Goal: Information Seeking & Learning: Learn about a topic

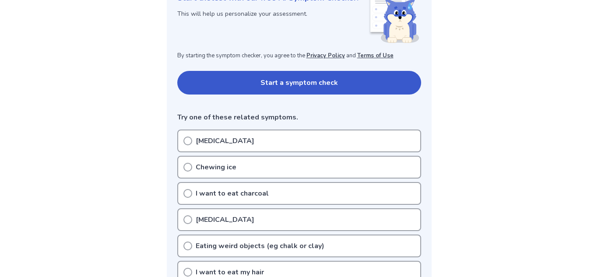
scroll to position [139, 0]
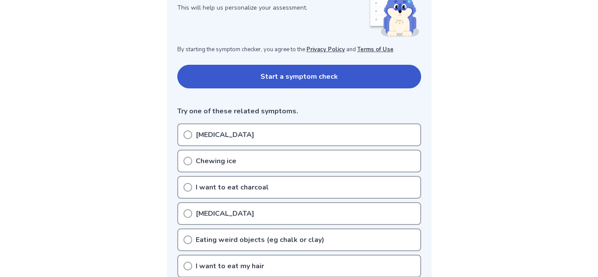
click at [222, 140] on div "[MEDICAL_DATA]" at bounding box center [299, 134] width 244 height 23
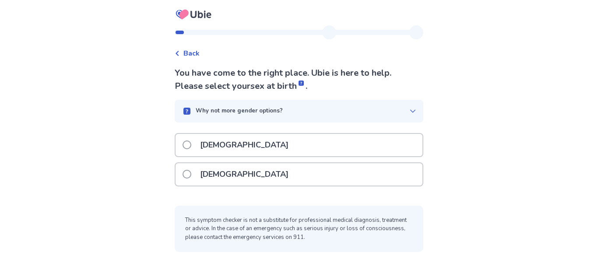
click at [253, 180] on div "Female" at bounding box center [299, 174] width 247 height 22
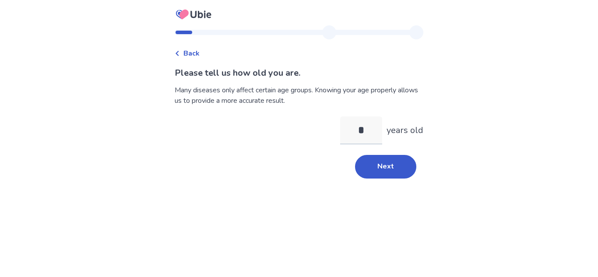
type input "**"
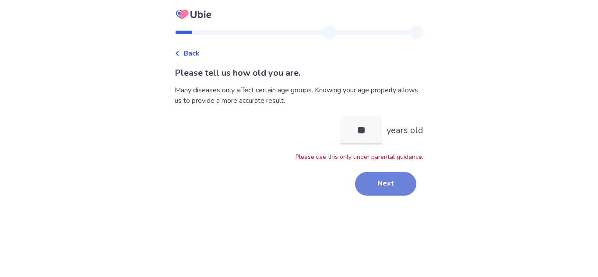
click at [388, 189] on button "Next" at bounding box center [385, 184] width 61 height 24
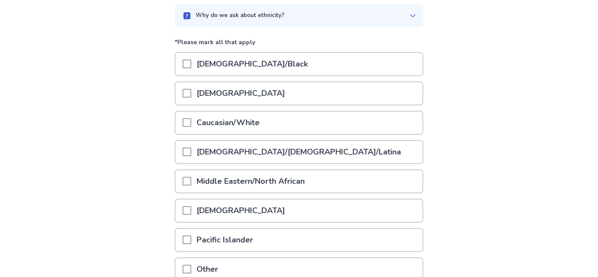
scroll to position [83, 0]
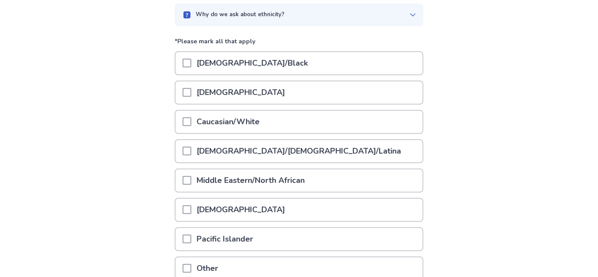
click at [299, 124] on div "Caucasian/White" at bounding box center [299, 122] width 247 height 22
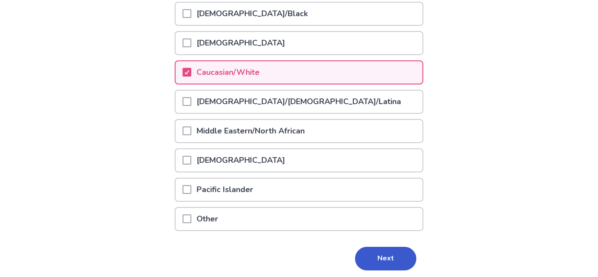
scroll to position [134, 0]
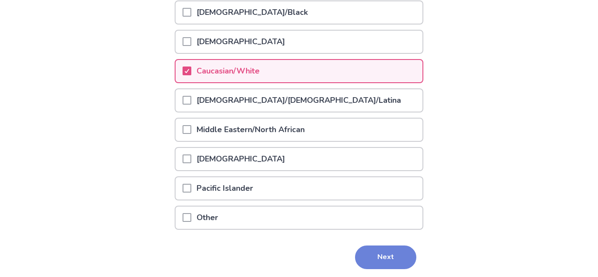
click at [384, 251] on button "Next" at bounding box center [385, 258] width 61 height 24
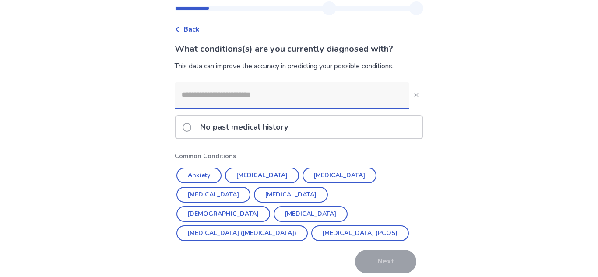
scroll to position [25, 0]
click at [205, 170] on button "Anxiety" at bounding box center [198, 175] width 45 height 16
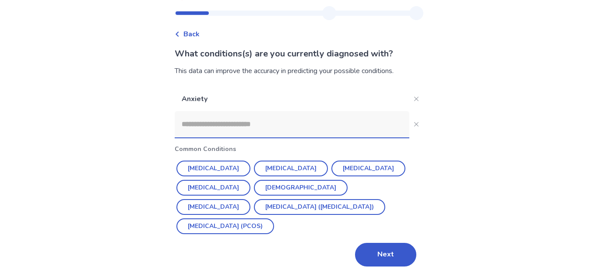
scroll to position [19, 0]
click at [268, 164] on button "Depression" at bounding box center [291, 169] width 74 height 16
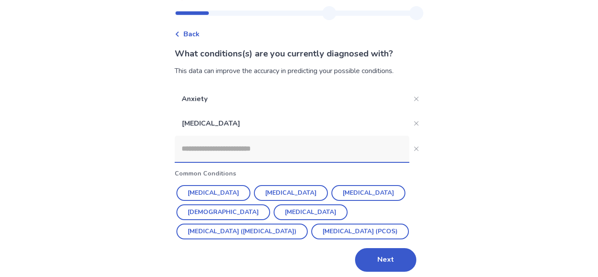
click at [223, 150] on input at bounding box center [292, 149] width 235 height 26
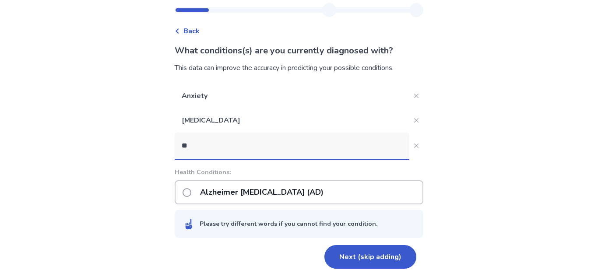
scroll to position [23, 0]
type input "***"
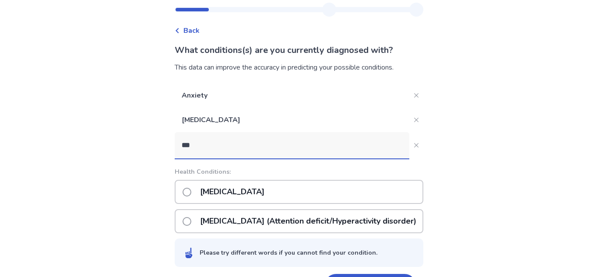
click at [268, 222] on p "ADHD (Attention deficit/Hyperactivity disorder)" at bounding box center [308, 221] width 227 height 22
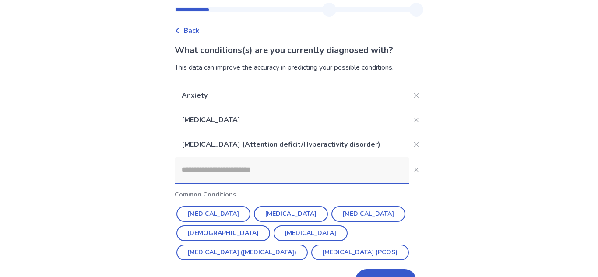
scroll to position [49, 0]
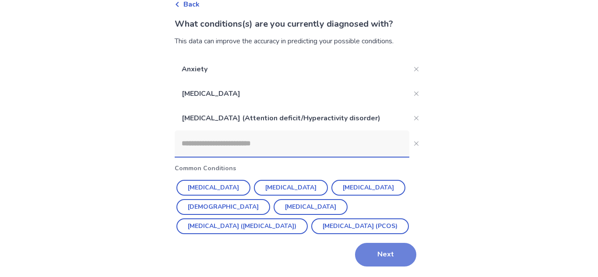
click at [367, 256] on button "Next" at bounding box center [385, 255] width 61 height 24
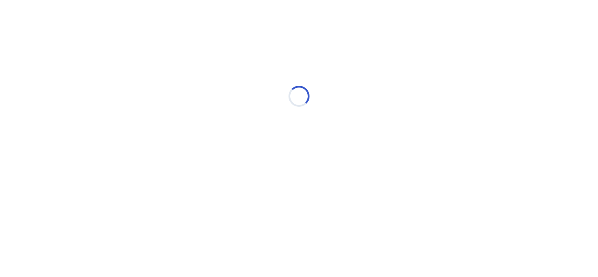
scroll to position [0, 0]
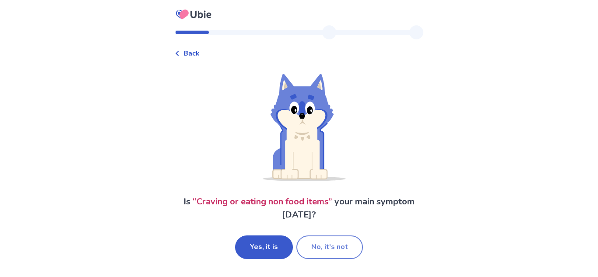
click at [326, 240] on button "No, it's not" at bounding box center [329, 248] width 67 height 24
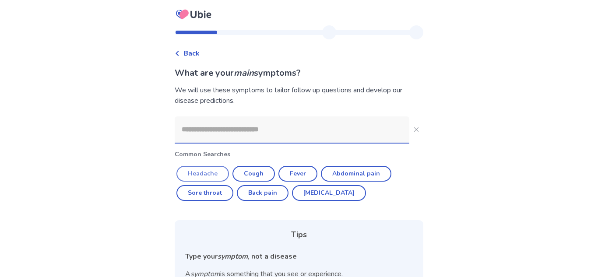
click at [201, 172] on button "Headache" at bounding box center [202, 174] width 53 height 16
type input "********"
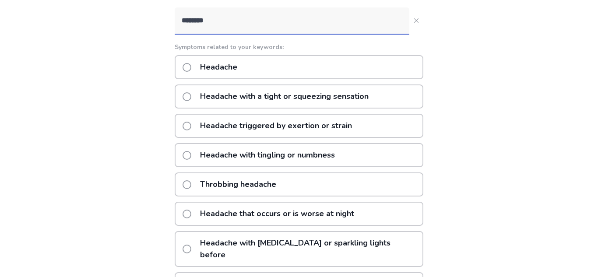
scroll to position [108, 0]
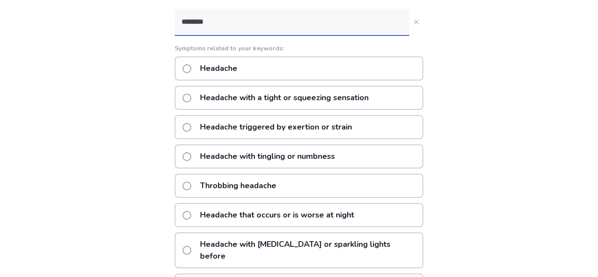
click at [328, 98] on p "Headache with a tight or squeezing sensation" at bounding box center [284, 98] width 179 height 22
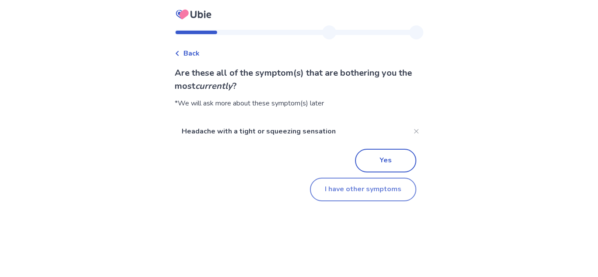
click at [373, 192] on button "I have other symptoms" at bounding box center [363, 190] width 106 height 24
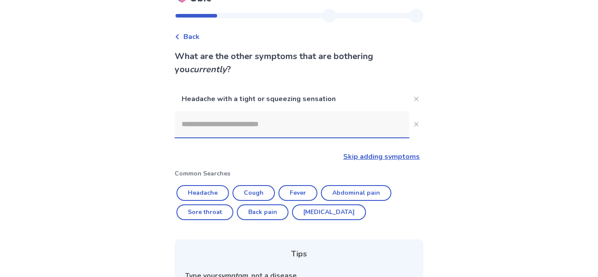
scroll to position [11, 0]
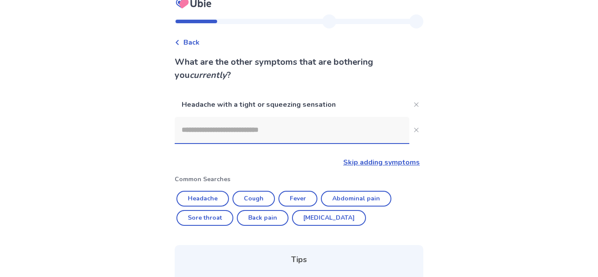
click at [316, 137] on input at bounding box center [292, 130] width 235 height 26
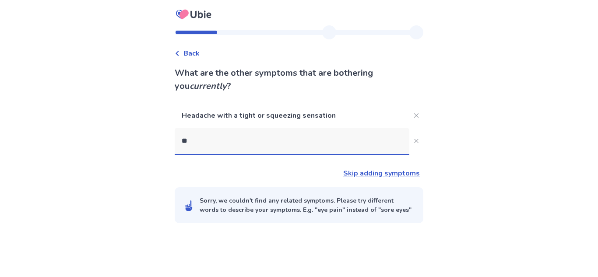
scroll to position [0, 0]
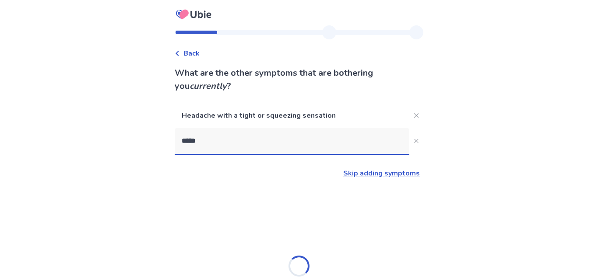
type input "******"
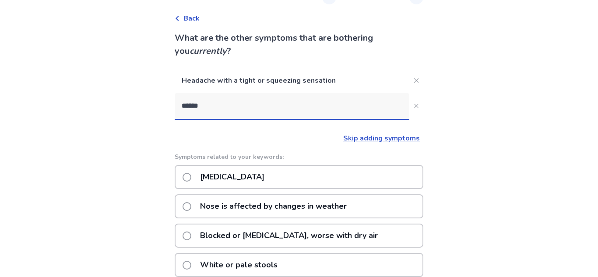
scroll to position [37, 0]
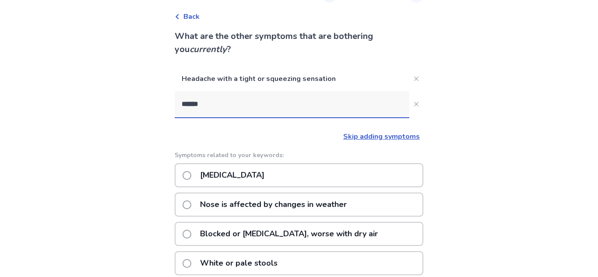
click at [305, 204] on p "Nose is affected by changes in weather" at bounding box center [273, 205] width 157 height 22
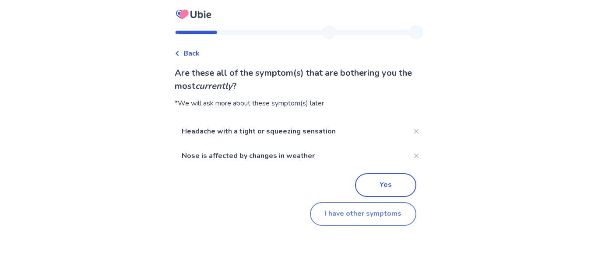
click at [354, 211] on button "I have other symptoms" at bounding box center [363, 214] width 106 height 24
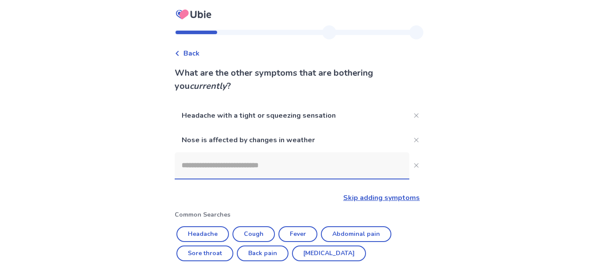
scroll to position [37, 0]
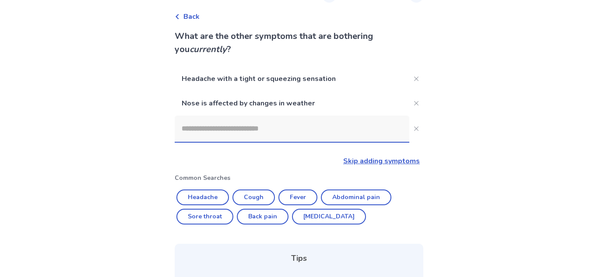
click at [235, 135] on input at bounding box center [292, 129] width 235 height 26
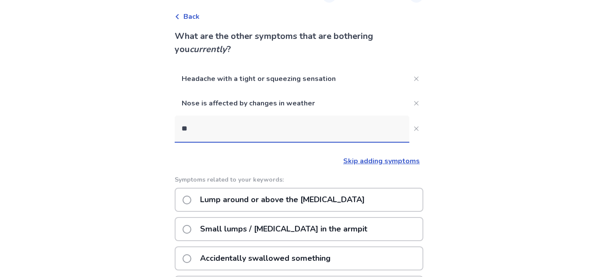
scroll to position [0, 0]
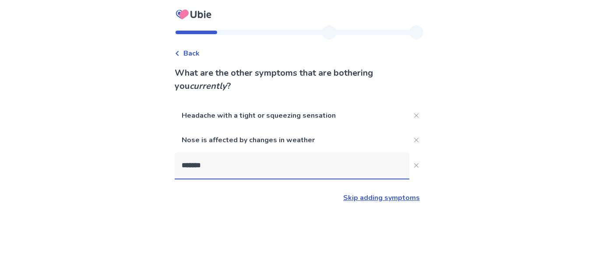
type input "********"
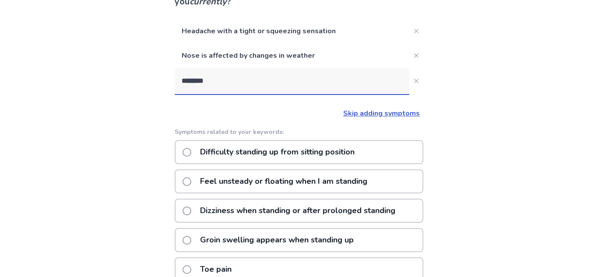
scroll to position [86, 0]
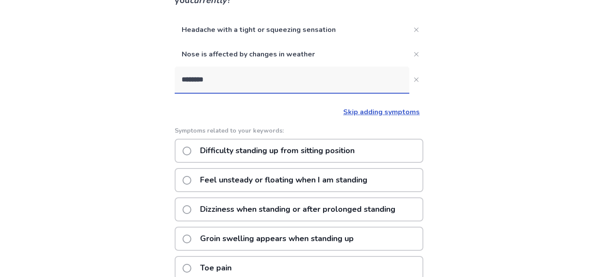
click at [367, 208] on p "Dizziness when standing or after prolonged standing" at bounding box center [298, 209] width 206 height 22
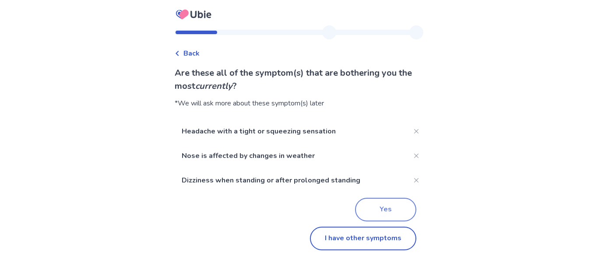
click at [387, 204] on button "Yes" at bounding box center [385, 210] width 61 height 24
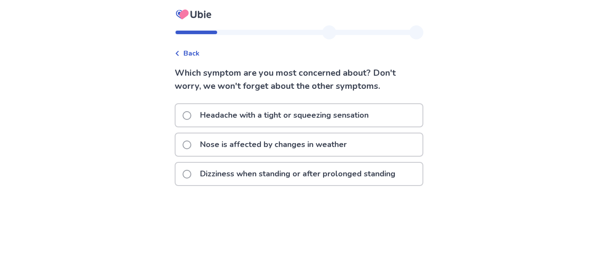
click at [269, 120] on p "Headache with a tight or squeezing sensation" at bounding box center [284, 115] width 179 height 22
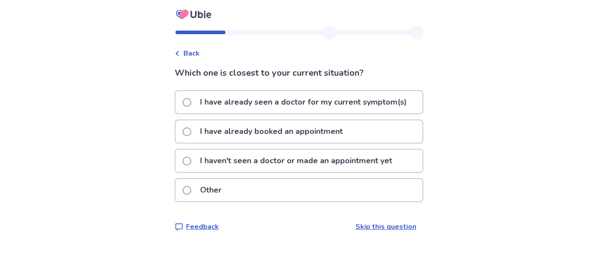
click at [273, 162] on p "I haven't seen a doctor or made an appointment yet" at bounding box center [296, 161] width 203 height 22
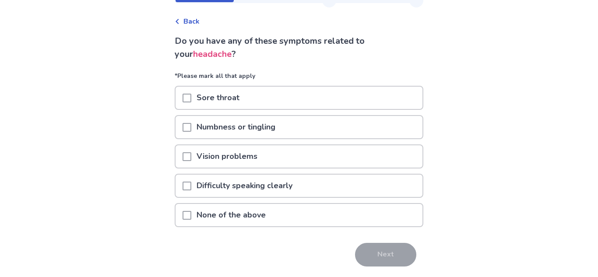
scroll to position [32, 0]
click at [270, 215] on p "None of the above" at bounding box center [231, 215] width 80 height 22
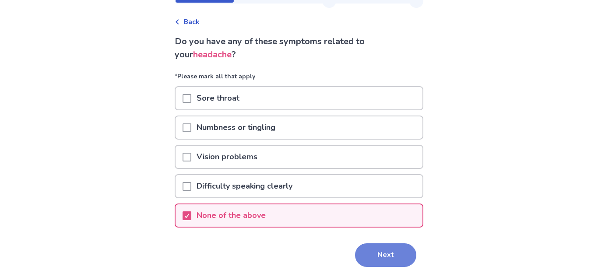
click at [395, 245] on button "Next" at bounding box center [385, 255] width 61 height 24
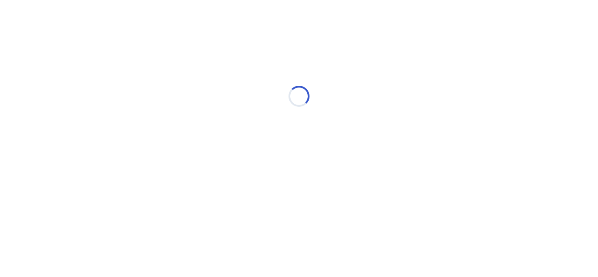
scroll to position [0, 0]
select select "*"
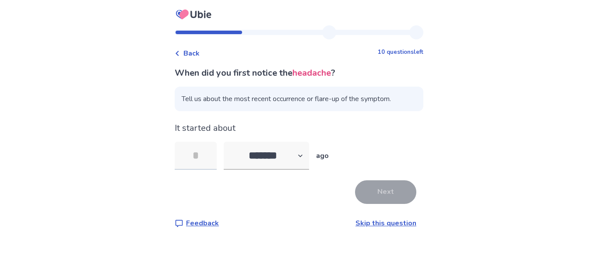
click at [210, 153] on input "tel" at bounding box center [196, 156] width 42 height 28
type input "*"
click at [392, 192] on button "Next" at bounding box center [385, 192] width 61 height 24
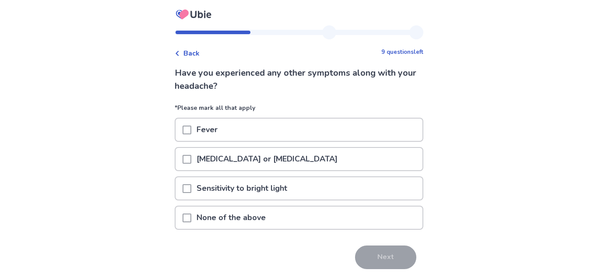
click at [253, 218] on p "None of the above" at bounding box center [231, 218] width 80 height 22
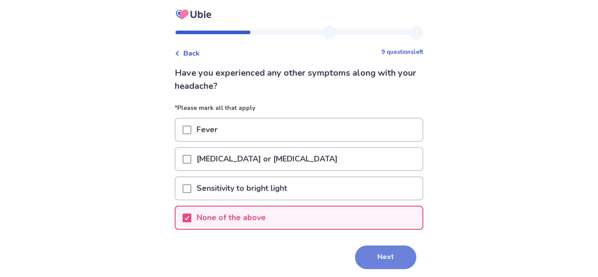
click at [392, 267] on button "Next" at bounding box center [385, 258] width 61 height 24
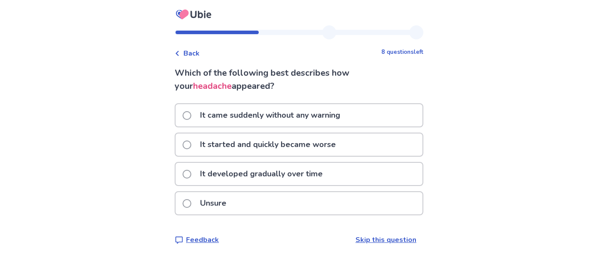
click at [334, 106] on p "It came suddenly without any warning" at bounding box center [270, 115] width 151 height 22
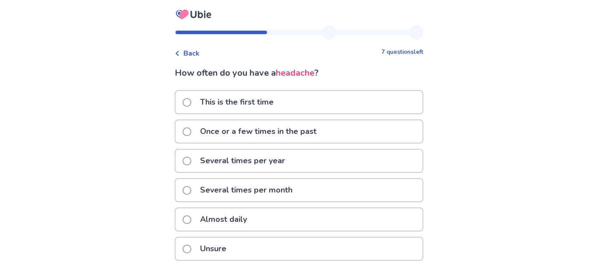
click at [274, 217] on div "Almost daily" at bounding box center [299, 219] width 247 height 22
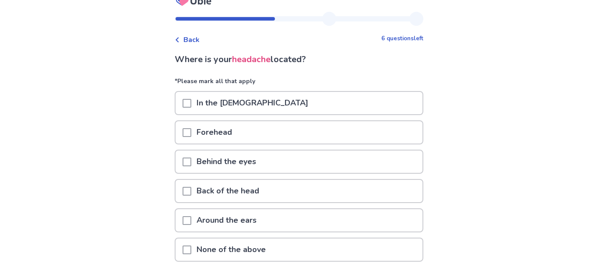
scroll to position [18, 0]
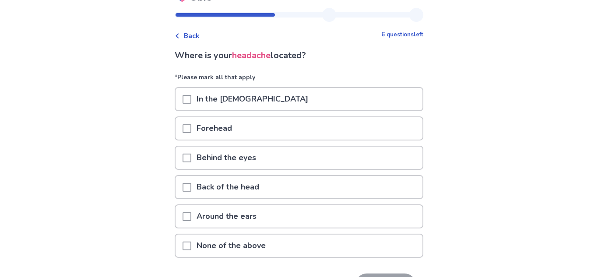
click at [270, 84] on p "*Please mark all that apply" at bounding box center [299, 80] width 249 height 14
click at [235, 117] on p "Forehead" at bounding box center [214, 128] width 46 height 22
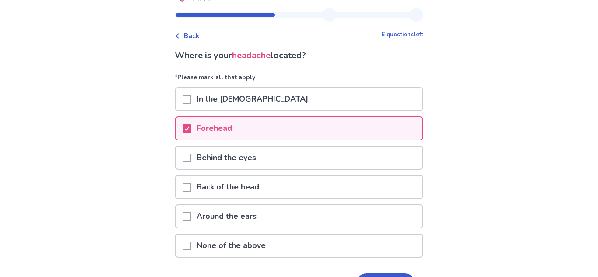
click at [247, 88] on p "In the temples" at bounding box center [252, 99] width 122 height 22
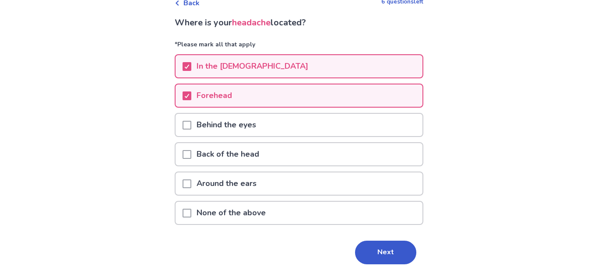
scroll to position [54, 0]
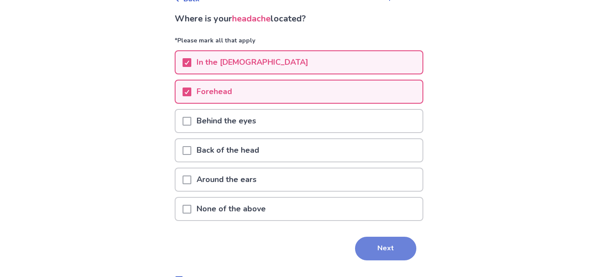
click at [362, 250] on button "Next" at bounding box center [385, 249] width 61 height 24
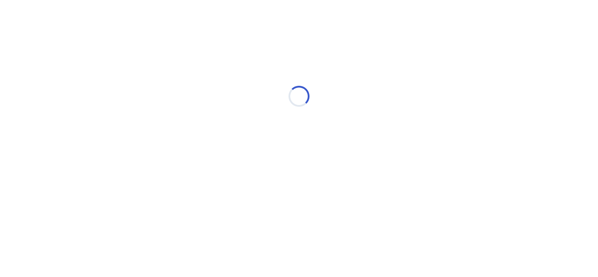
scroll to position [0, 0]
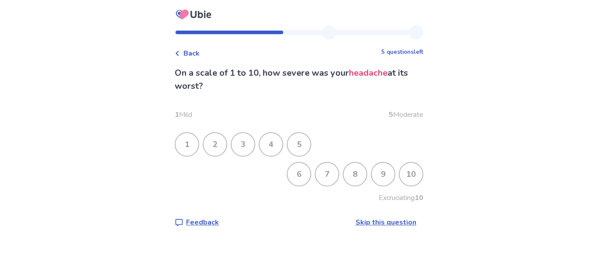
click at [301, 175] on div "6" at bounding box center [299, 174] width 23 height 23
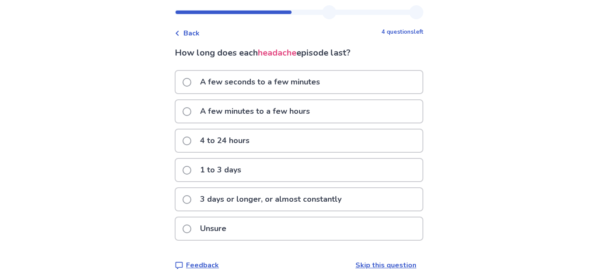
scroll to position [21, 0]
click at [288, 137] on div "4 to 24 hours" at bounding box center [299, 140] width 247 height 22
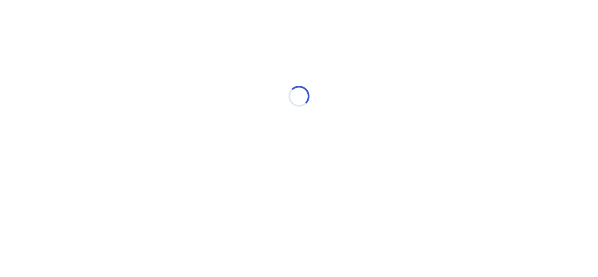
scroll to position [0, 0]
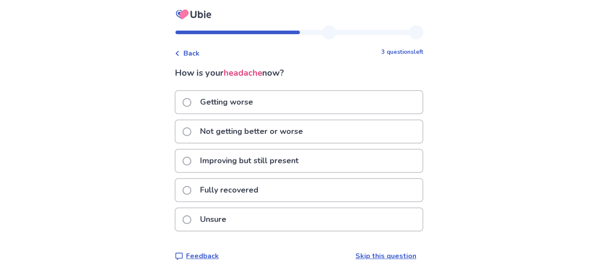
click at [257, 185] on p "Fully recovered" at bounding box center [229, 190] width 69 height 22
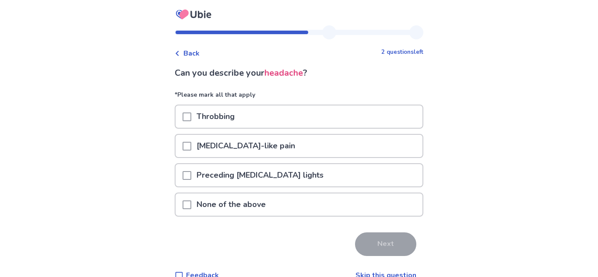
click at [285, 197] on div "None of the above" at bounding box center [299, 205] width 247 height 22
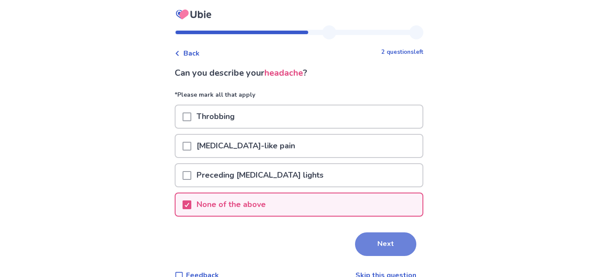
click at [386, 237] on button "Next" at bounding box center [385, 244] width 61 height 24
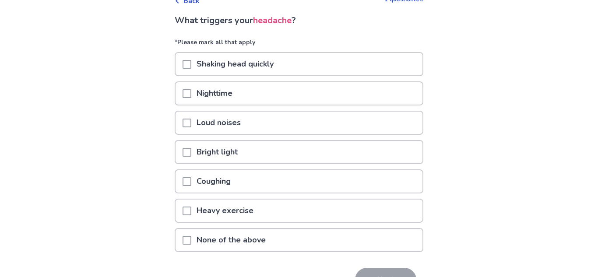
scroll to position [55, 0]
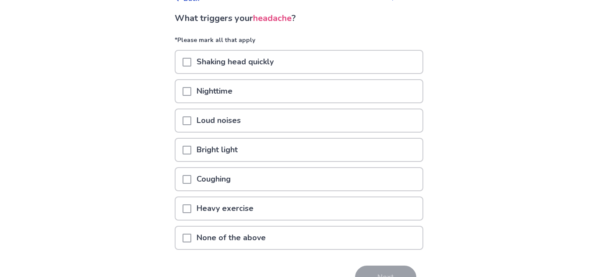
click at [257, 235] on p "None of the above" at bounding box center [231, 238] width 80 height 22
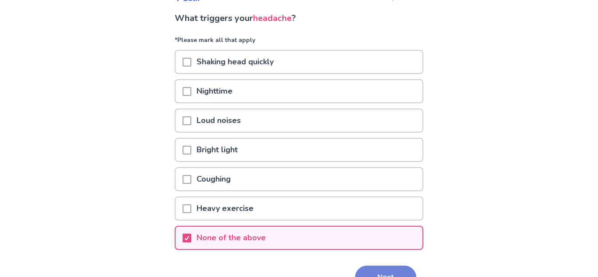
click at [389, 270] on button "Next" at bounding box center [385, 278] width 61 height 24
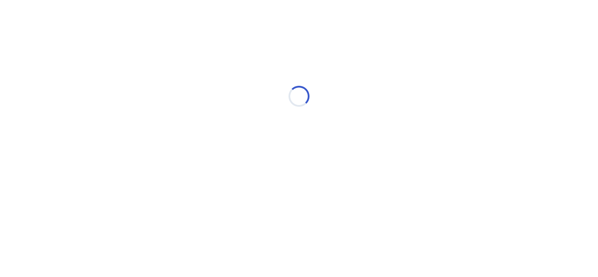
scroll to position [0, 0]
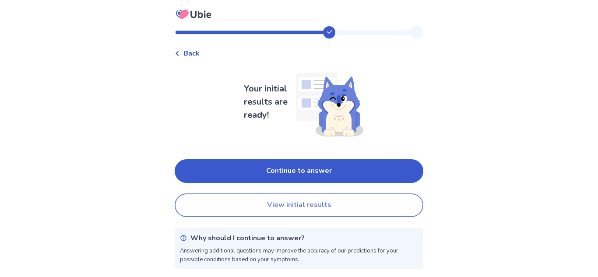
click at [339, 204] on button "View initial results" at bounding box center [299, 206] width 249 height 24
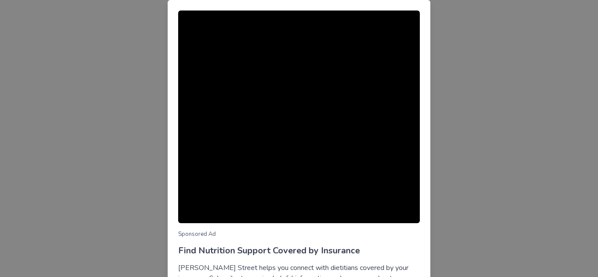
scroll to position [87, 0]
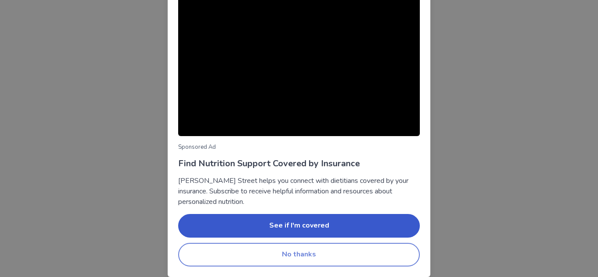
click at [314, 261] on button "No thanks" at bounding box center [299, 255] width 242 height 24
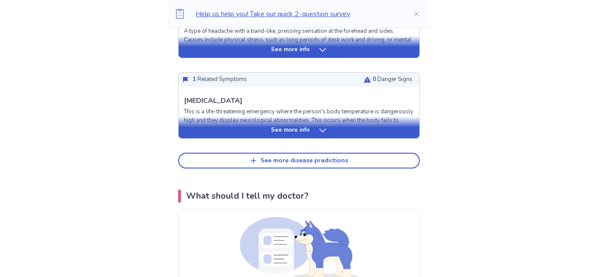
scroll to position [447, 0]
